Goal: Information Seeking & Learning: Check status

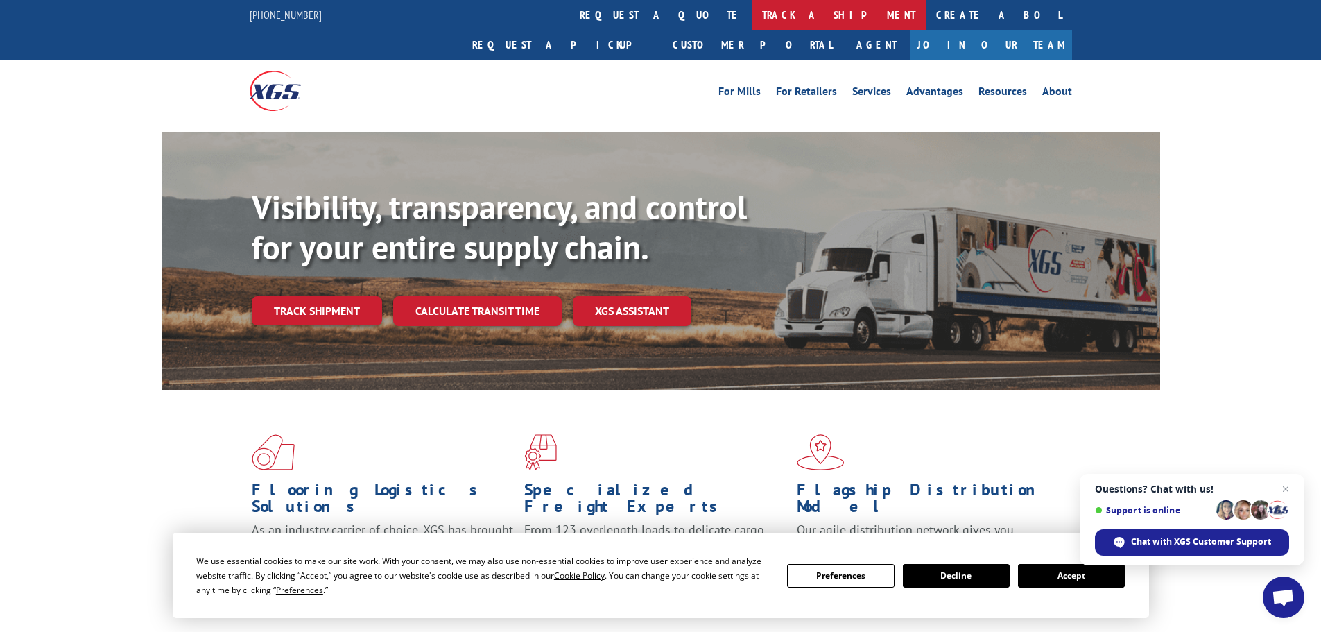
click at [752, 15] on link "track a shipment" at bounding box center [839, 15] width 174 height 30
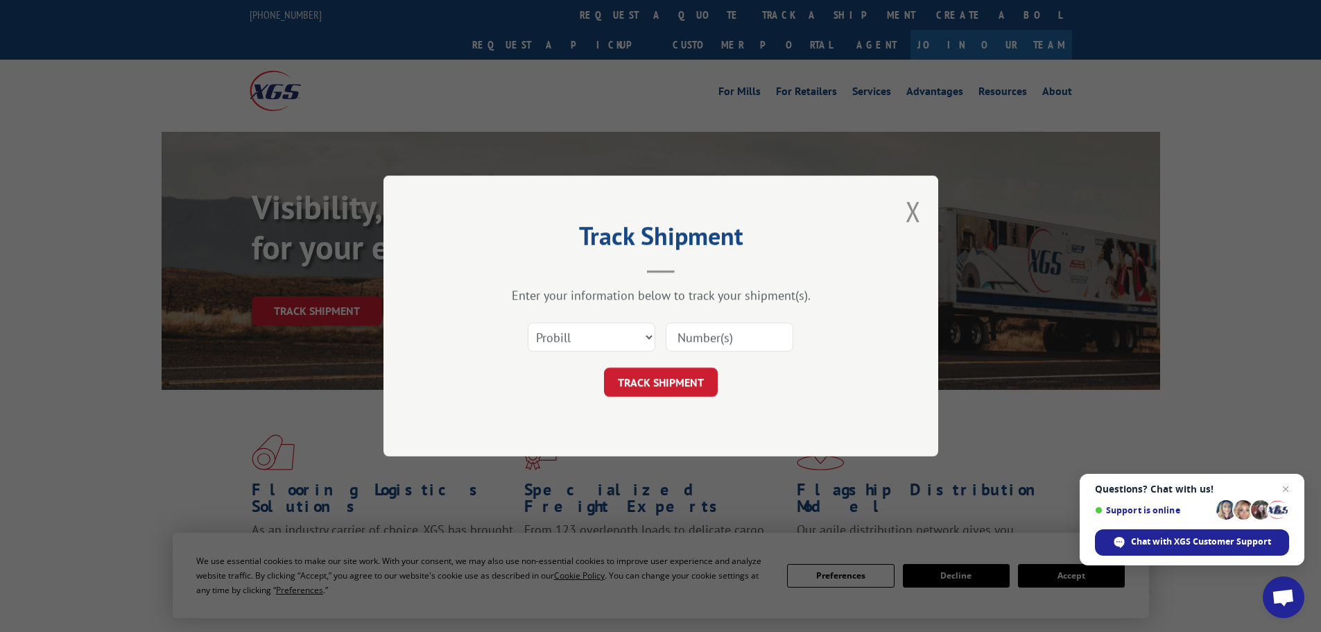
click at [732, 336] on input at bounding box center [730, 336] width 128 height 29
paste input "17349287"
type input "17349287"
click at [680, 384] on button "TRACK SHIPMENT" at bounding box center [661, 382] width 114 height 29
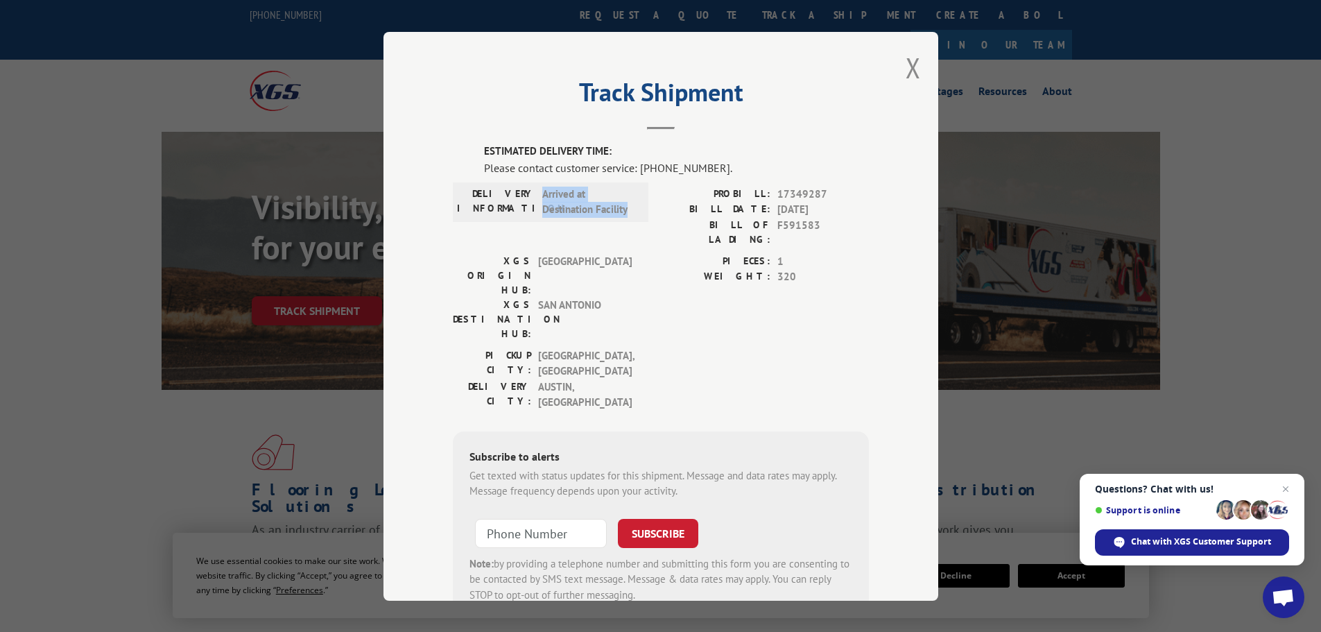
drag, startPoint x: 630, startPoint y: 213, endPoint x: 538, endPoint y: 196, distance: 93.2
click at [542, 196] on span "Arrived at Destination Facility" at bounding box center [589, 201] width 94 height 31
copy span "Arrived at Destination Facility"
click at [703, 170] on div "Please contact customer service: [PHONE_NUMBER]." at bounding box center [676, 167] width 385 height 17
drag, startPoint x: 714, startPoint y: 168, endPoint x: 635, endPoint y: 166, distance: 78.4
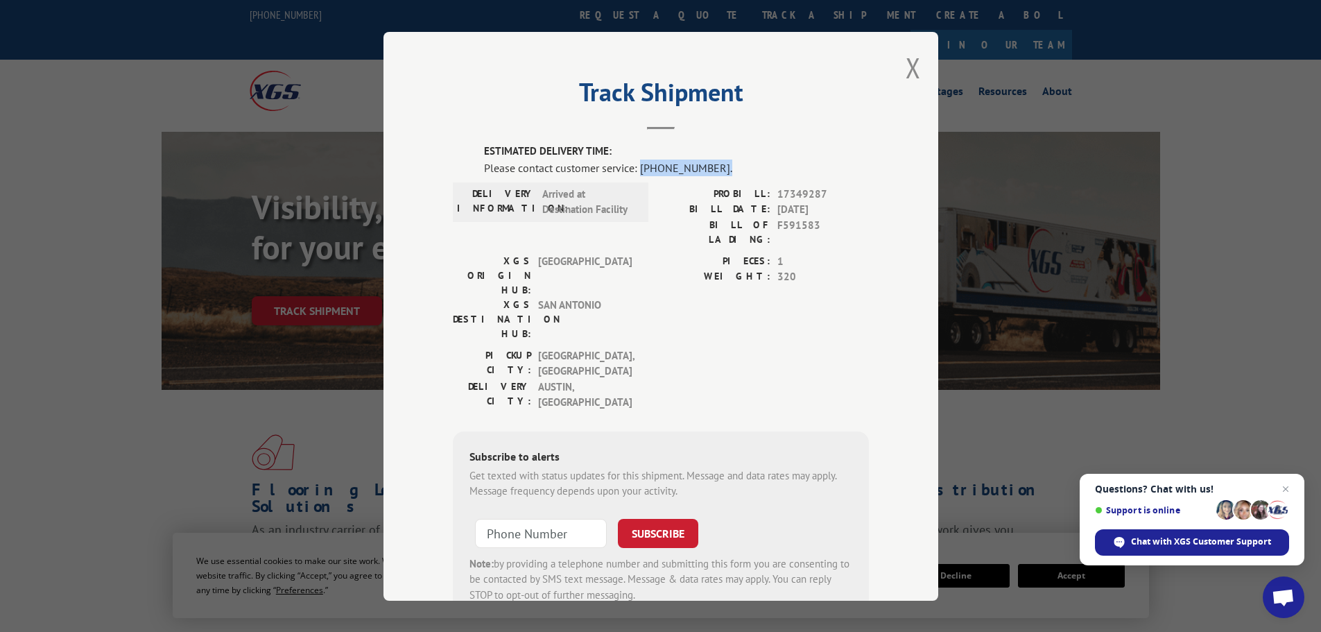
click at [635, 166] on div "Please contact customer service: [PHONE_NUMBER]." at bounding box center [676, 167] width 385 height 17
copy div "[PHONE_NUMBER]."
click at [908, 58] on button "Close modal" at bounding box center [913, 67] width 15 height 37
